Goal: Check status

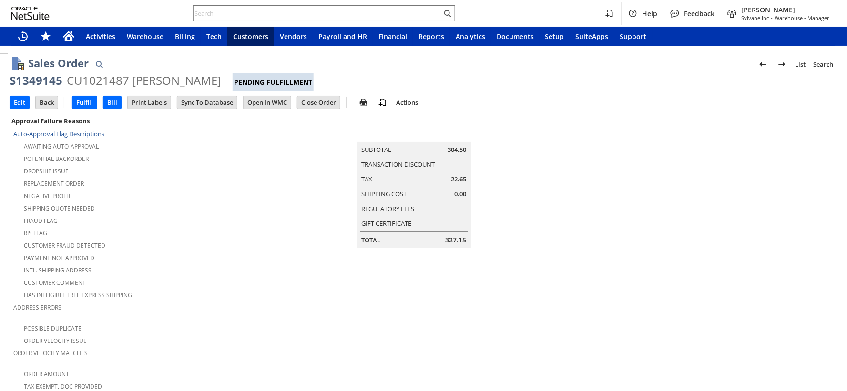
scroll to position [554, 0]
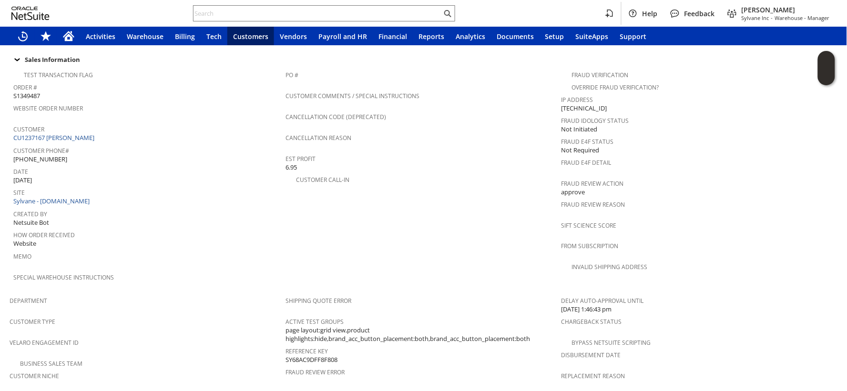
scroll to position [588, 0]
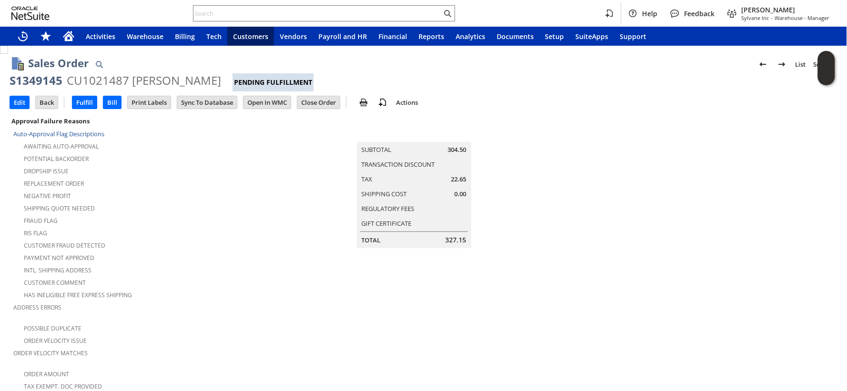
scroll to position [580, 0]
